Goal: Entertainment & Leisure: Consume media (video, audio)

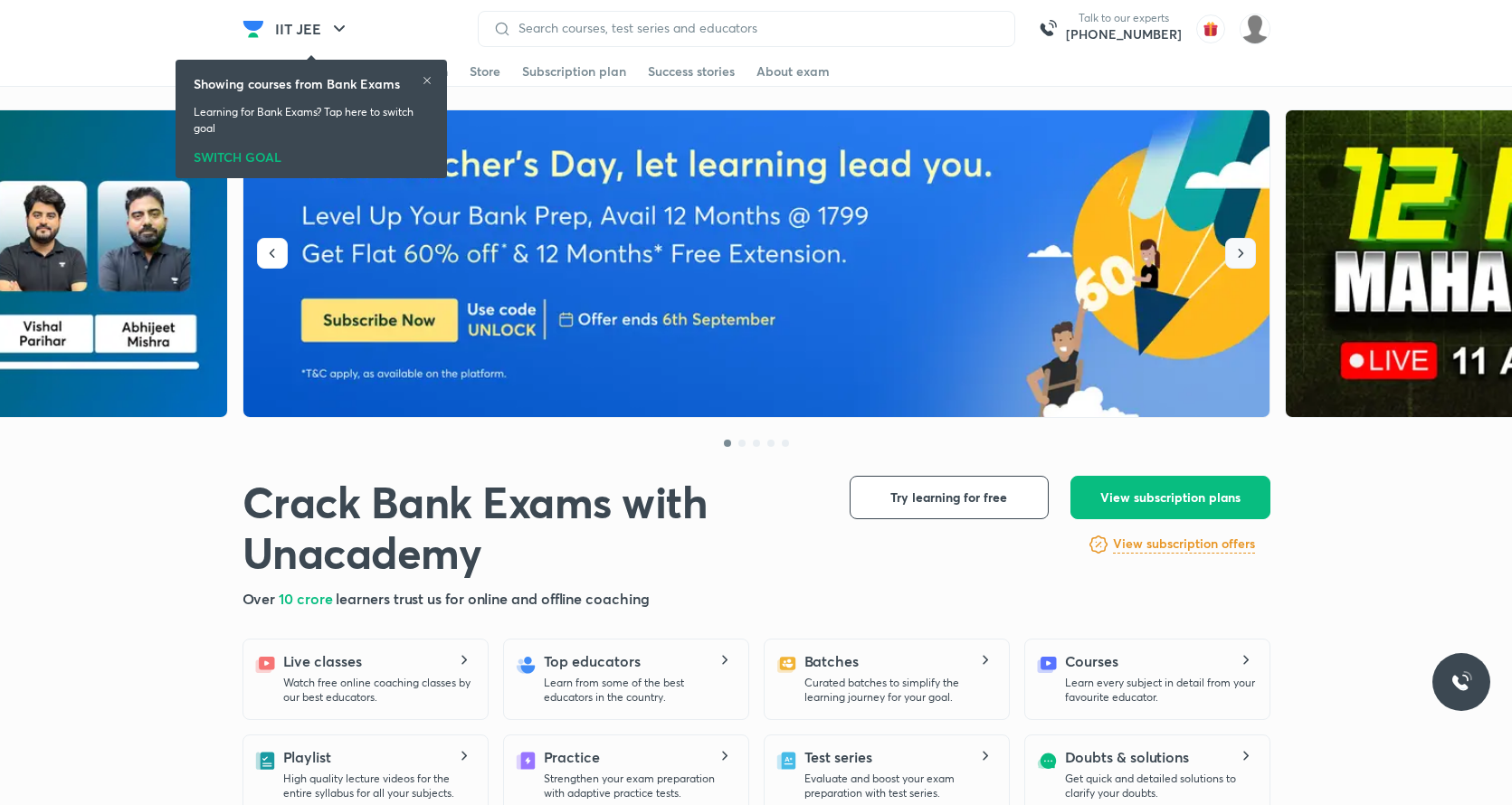
click at [1237, 253] on icon "button" at bounding box center [1239, 252] width 18 height 18
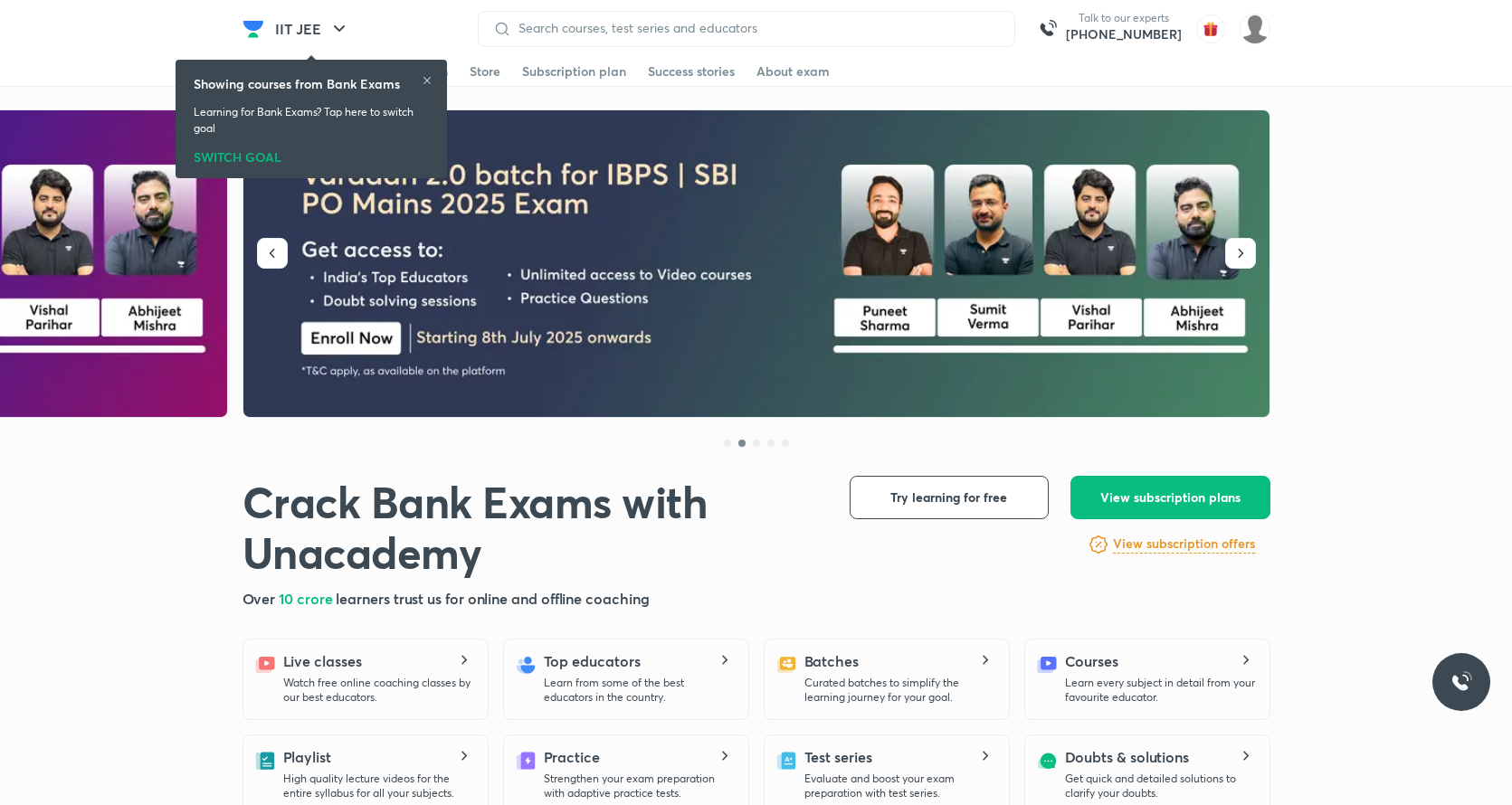
click at [429, 76] on icon at bounding box center [427, 80] width 11 height 11
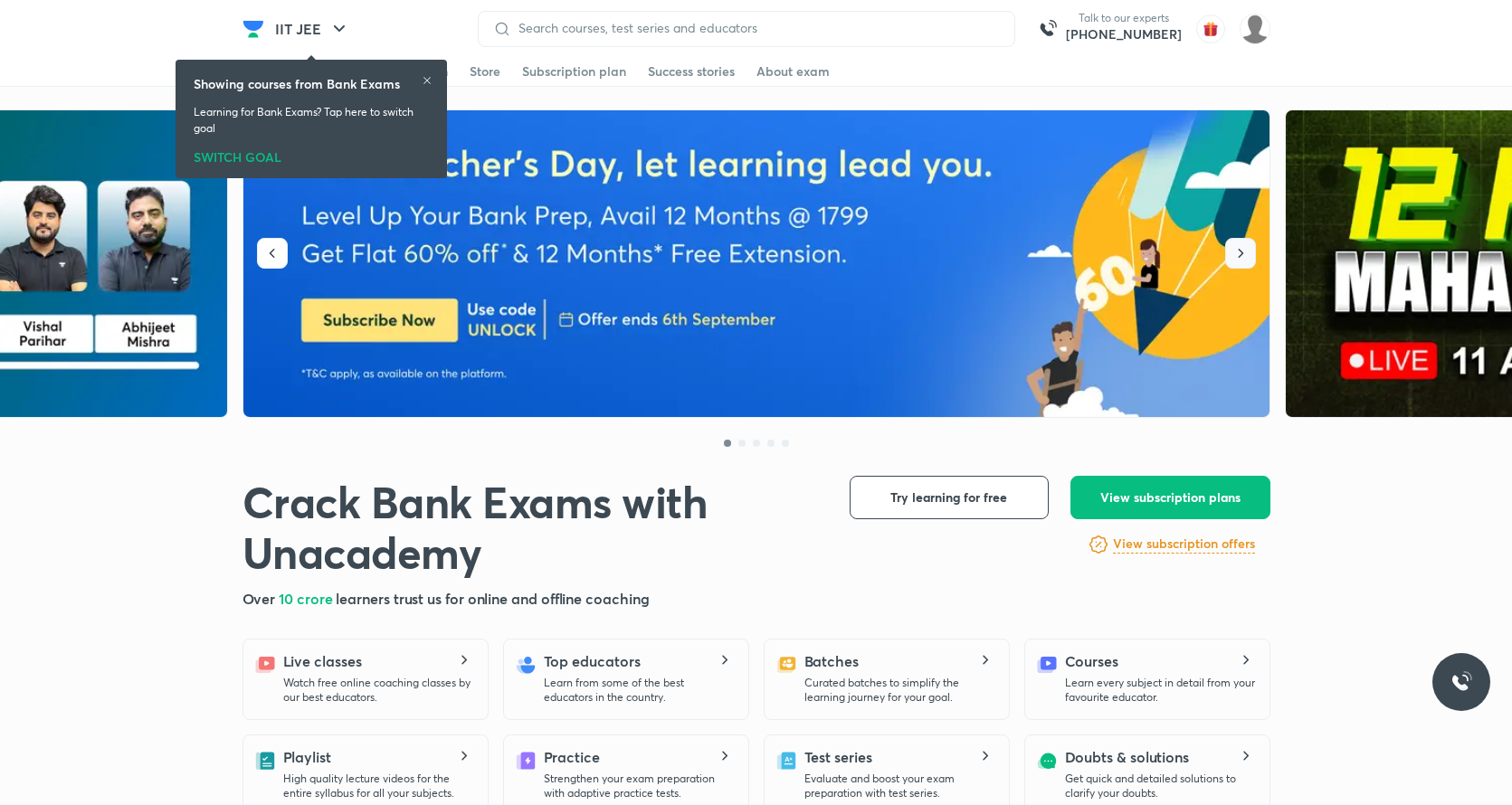
click at [1228, 250] on button "button" at bounding box center [1240, 253] width 31 height 31
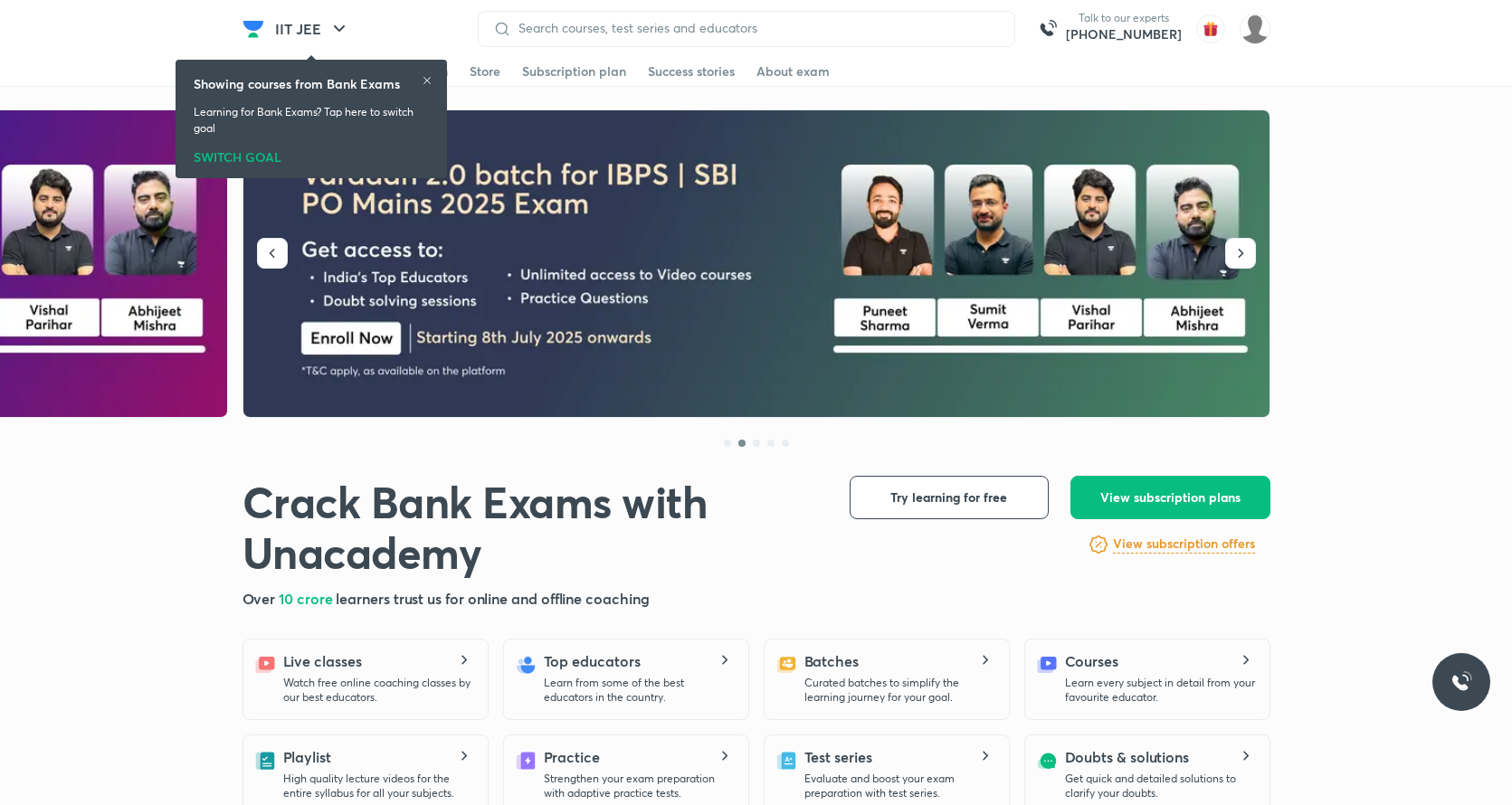
click at [253, 163] on div "SWITCH GOAL" at bounding box center [311, 153] width 235 height 20
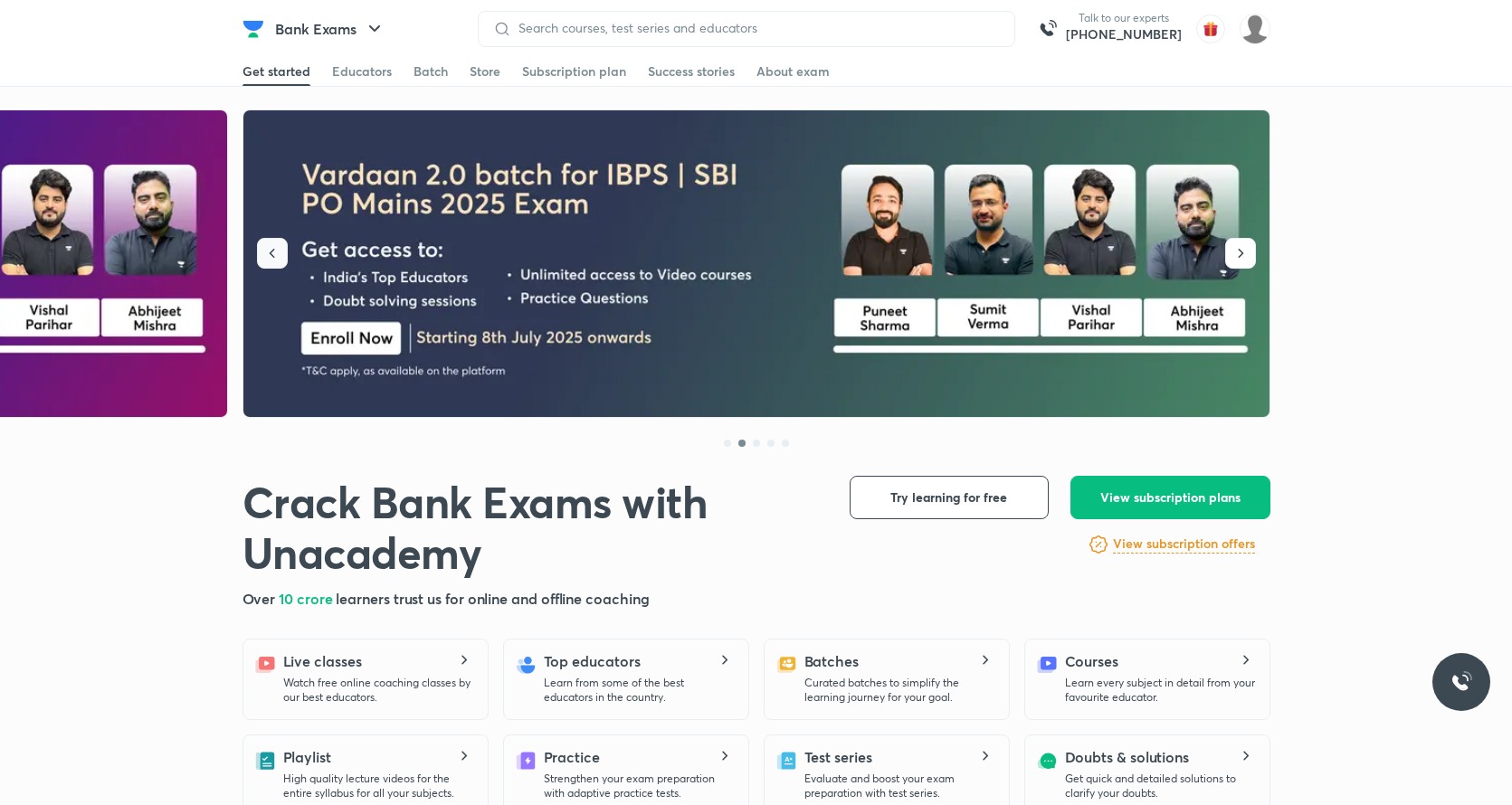
click at [275, 250] on icon "button" at bounding box center [272, 252] width 18 height 18
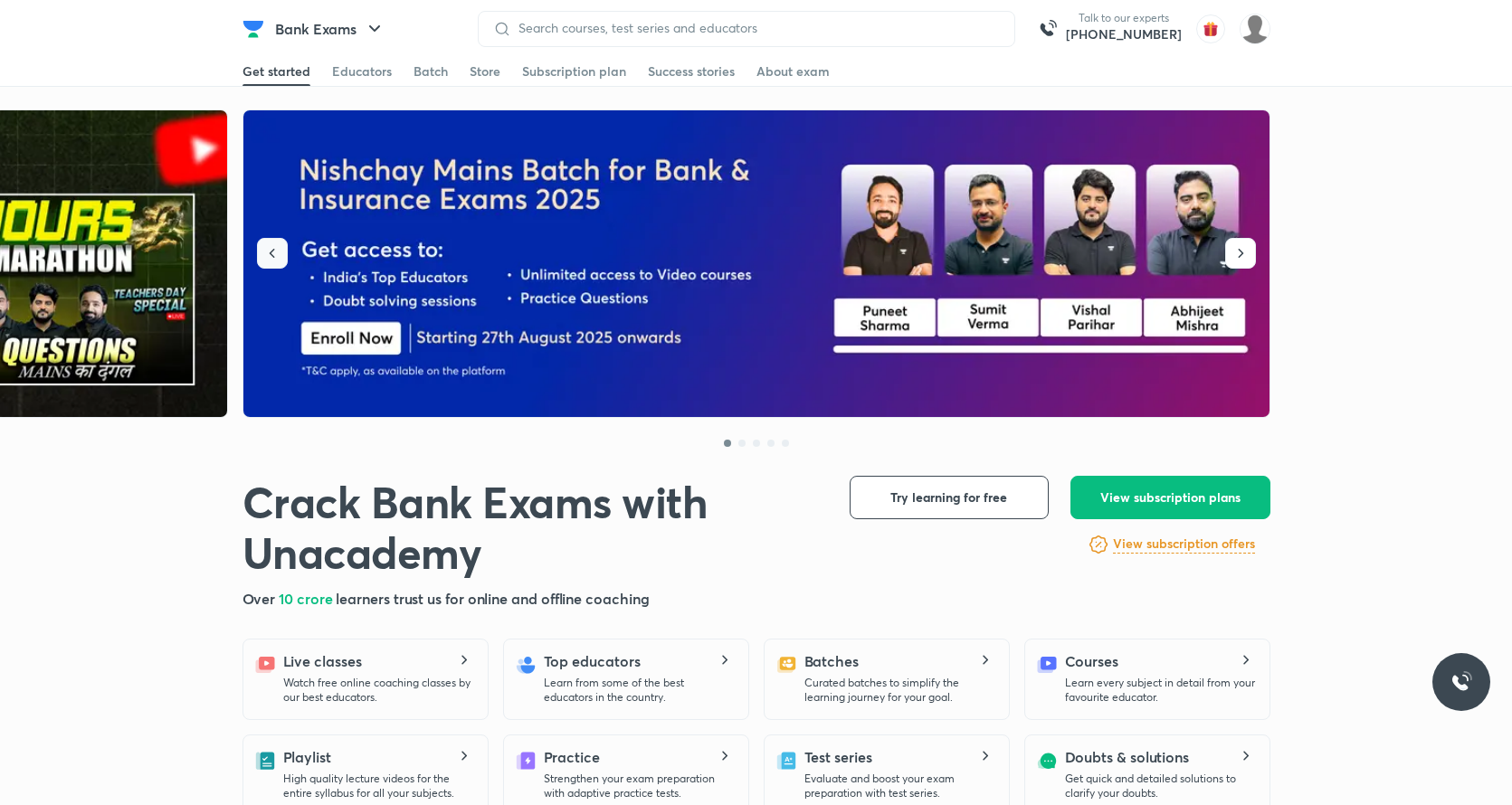
click at [275, 250] on icon "button" at bounding box center [272, 252] width 18 height 18
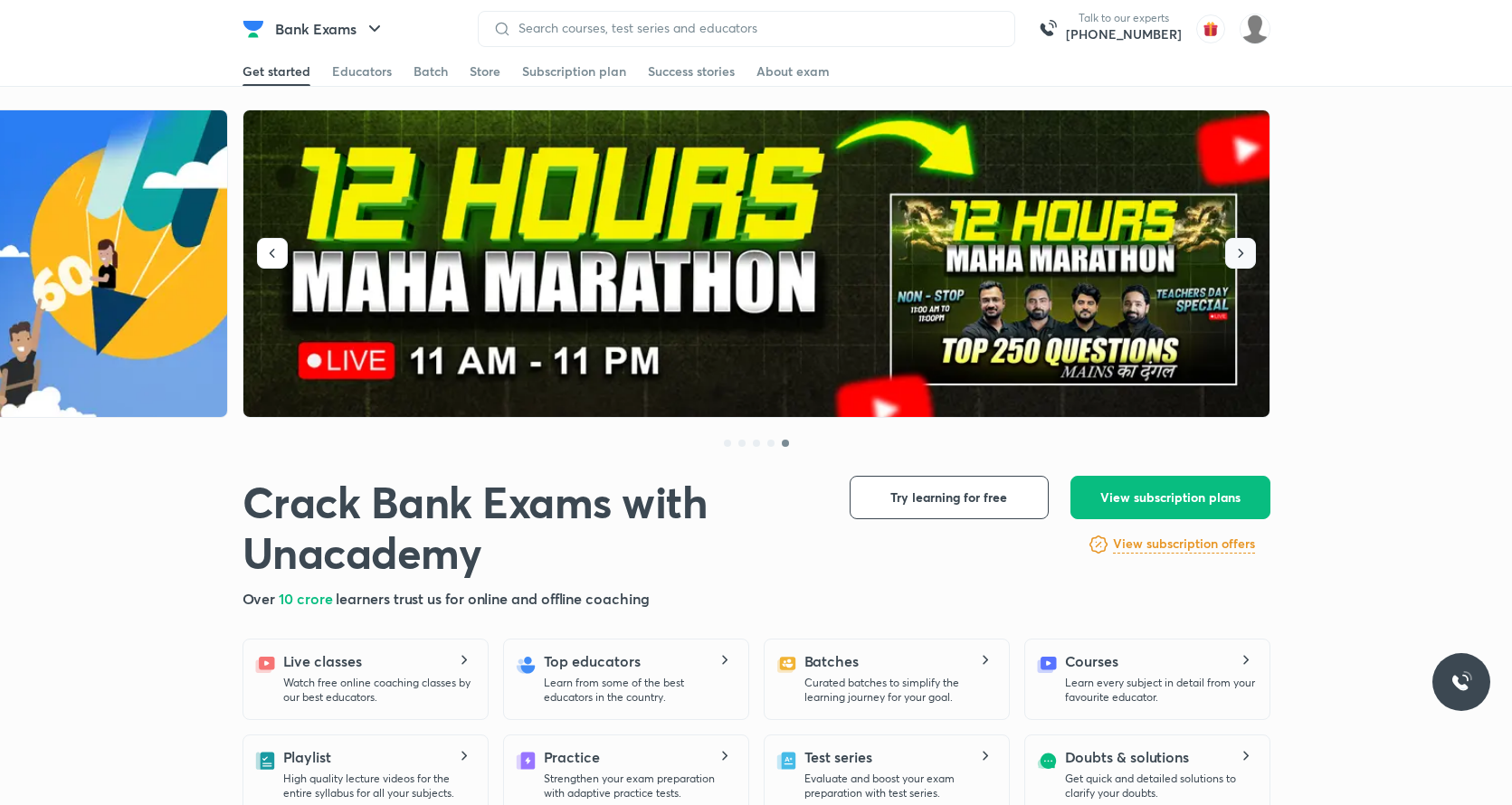
click at [1252, 256] on button "button" at bounding box center [1240, 253] width 31 height 31
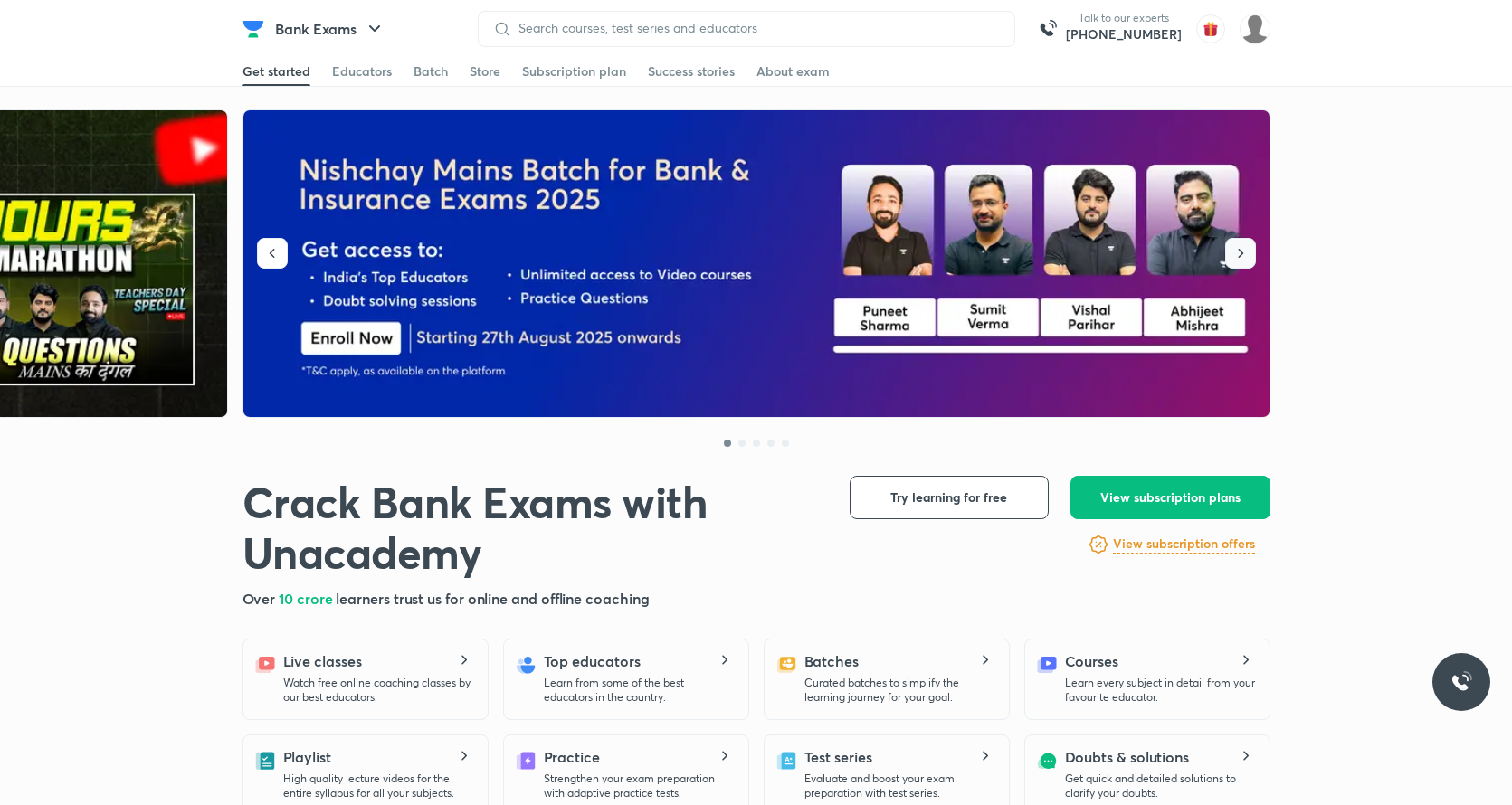
click at [1252, 256] on button "button" at bounding box center [1240, 253] width 31 height 31
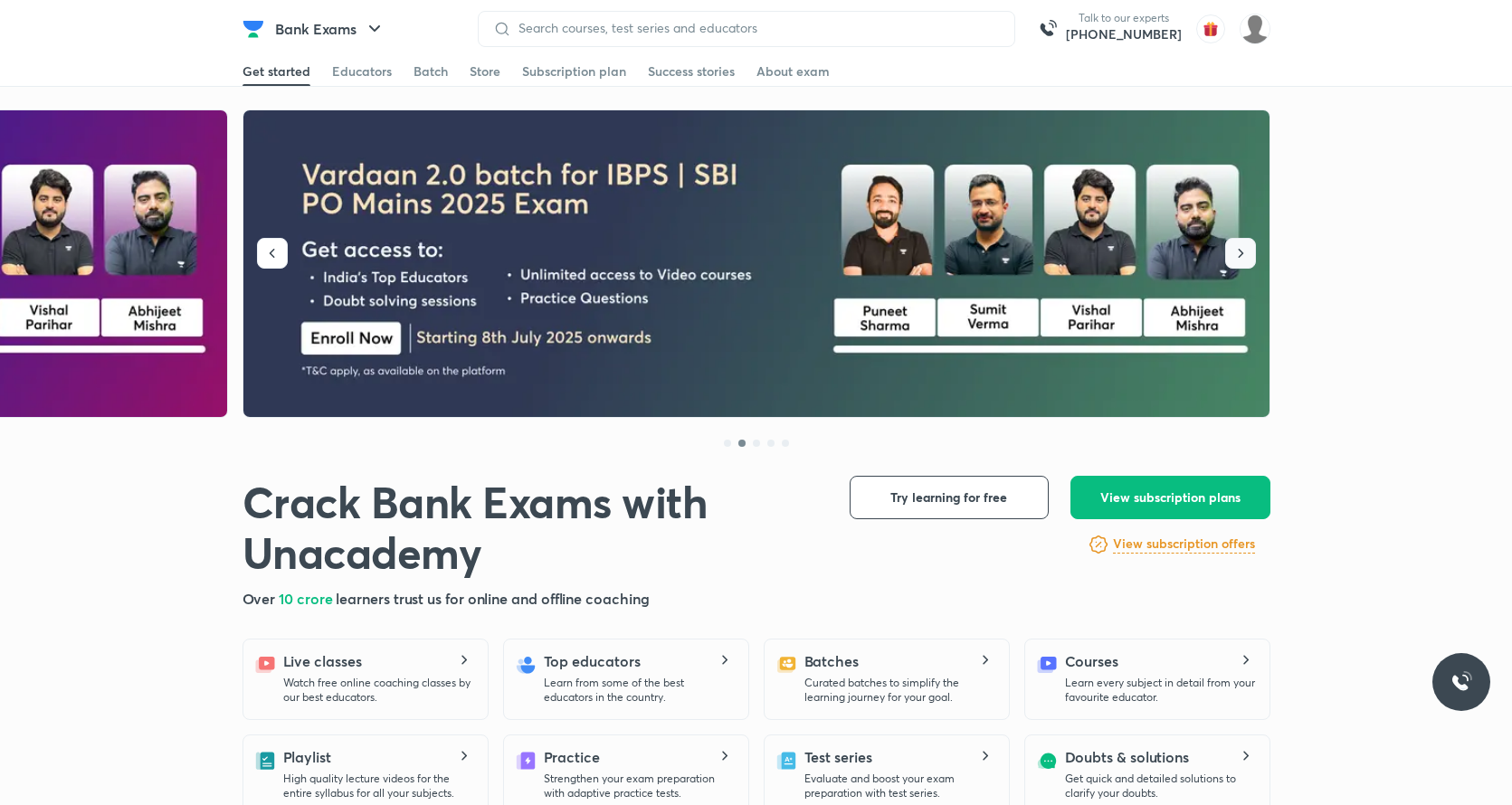
click at [1252, 256] on button "button" at bounding box center [1240, 253] width 31 height 31
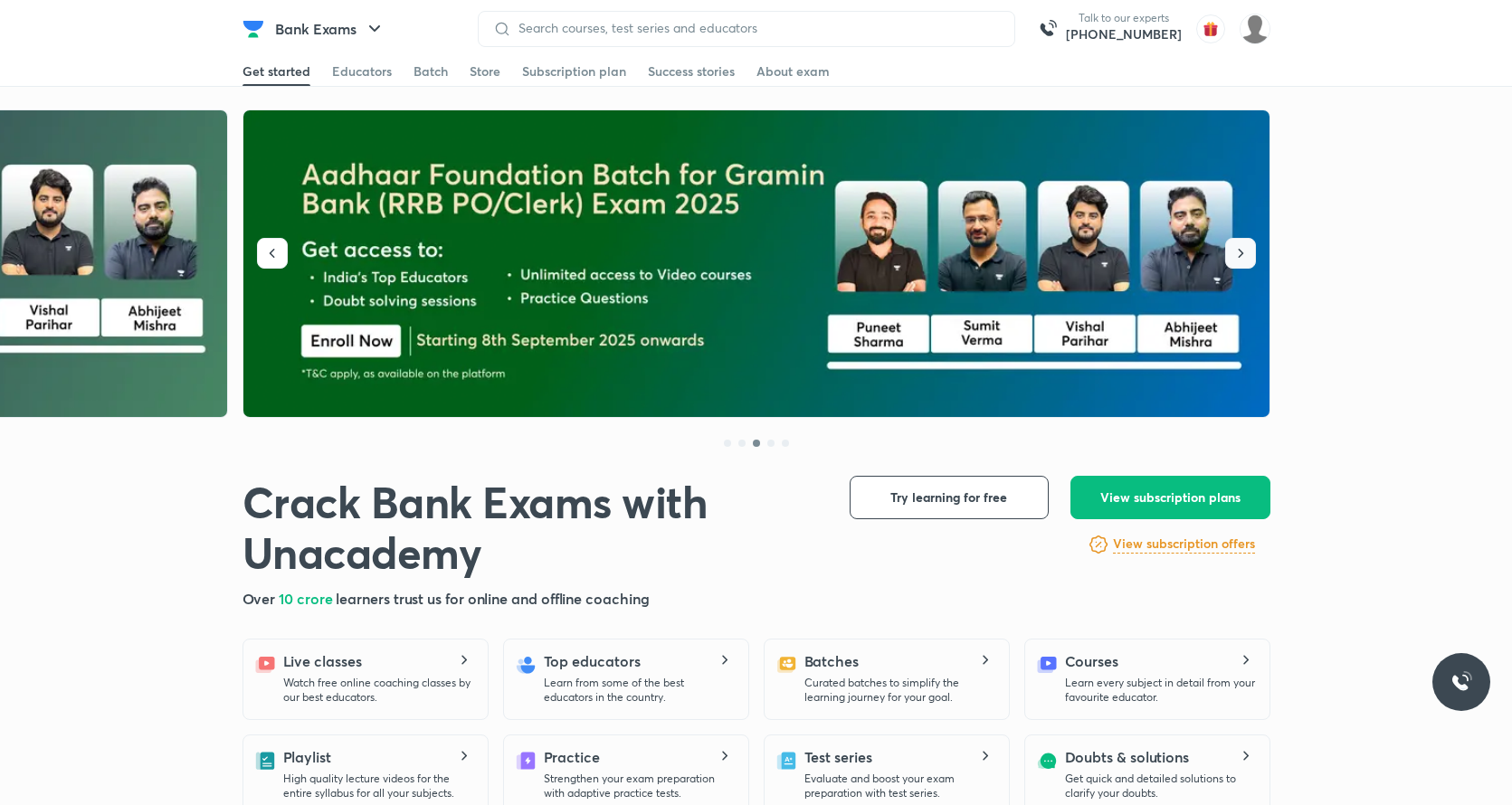
click at [1252, 256] on button "button" at bounding box center [1240, 253] width 31 height 31
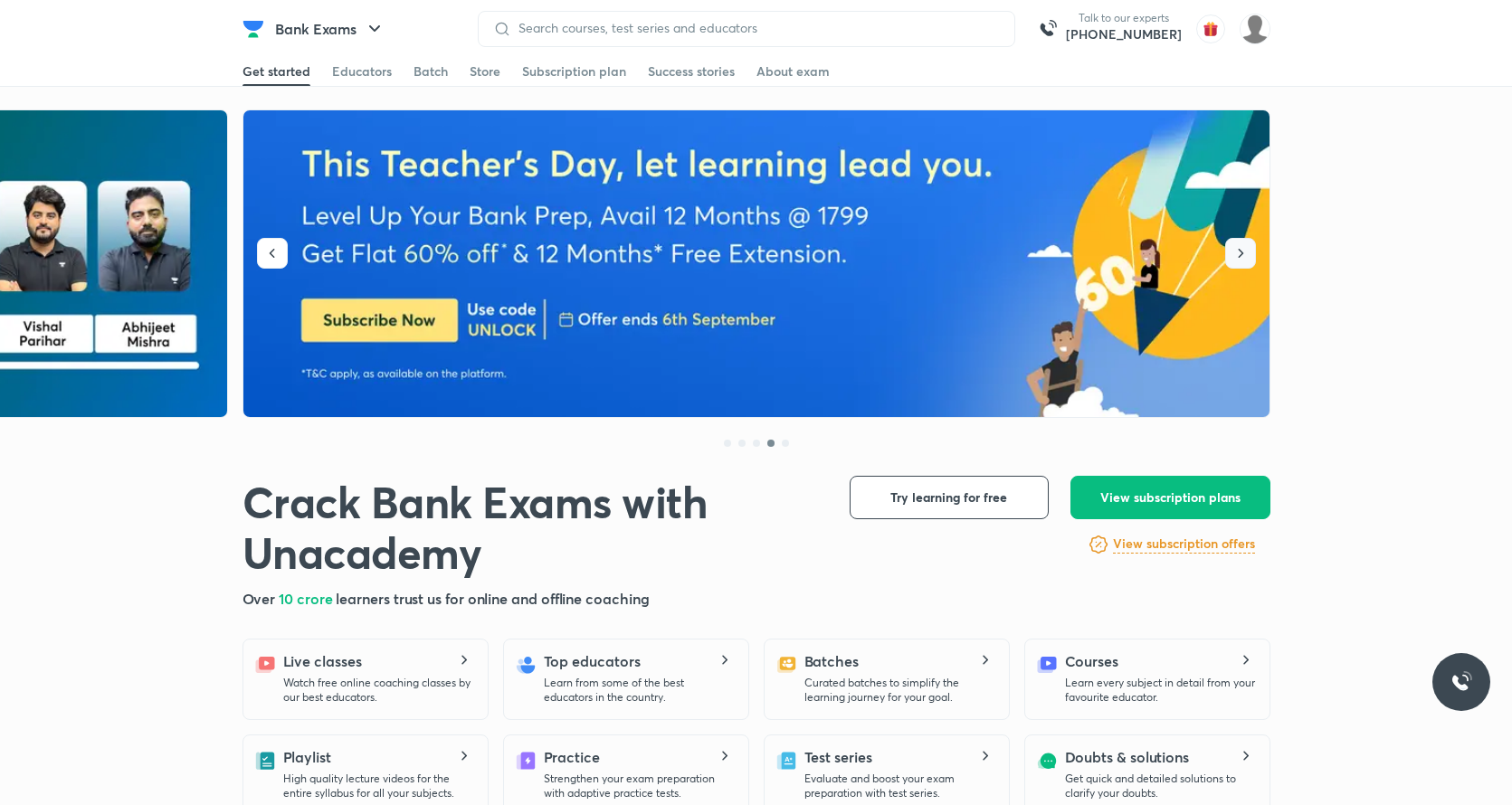
click at [1252, 256] on button "button" at bounding box center [1240, 253] width 31 height 31
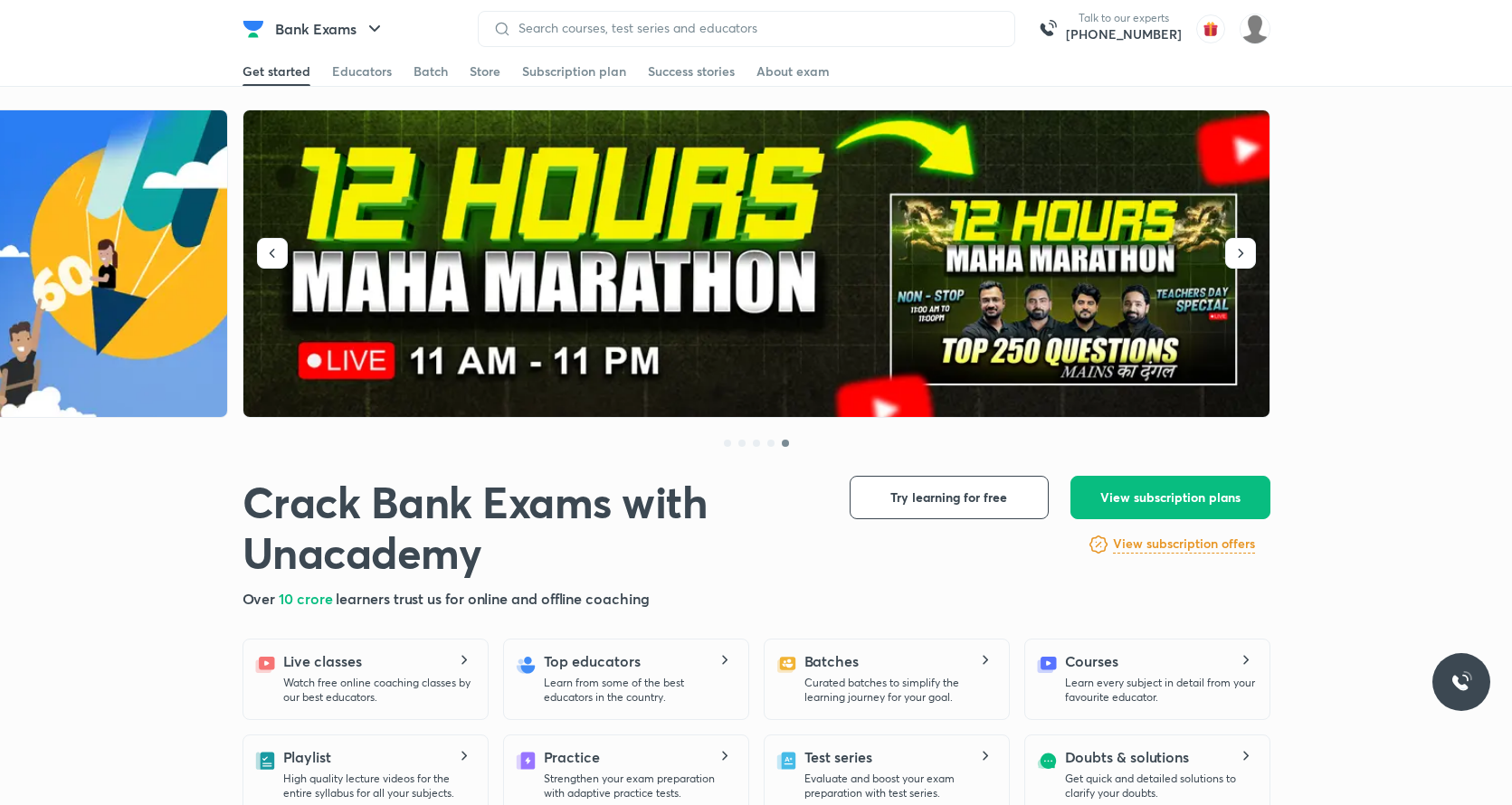
click at [1053, 280] on img at bounding box center [756, 264] width 1028 height 308
